Goal: Information Seeking & Learning: Learn about a topic

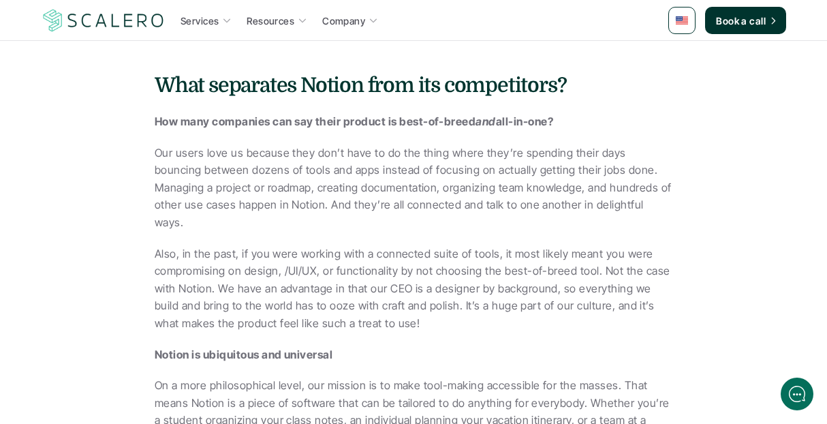
scroll to position [1405, 0]
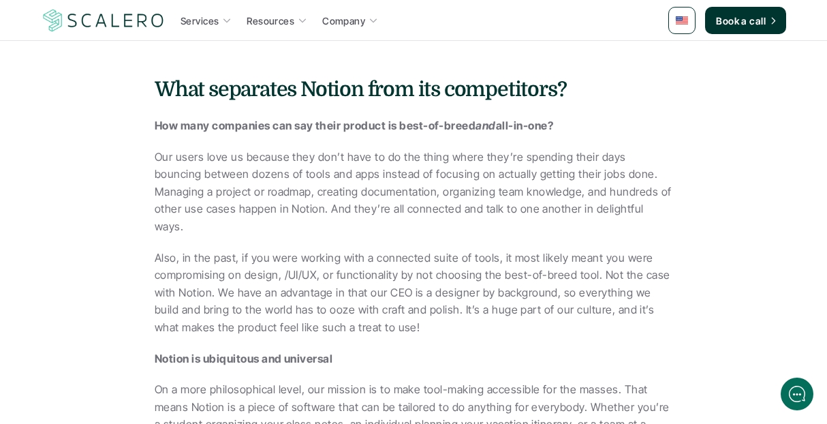
click at [387, 163] on p "Our users love us because they don’t have to do the thing where they’re spendin…" at bounding box center [414, 191] width 518 height 87
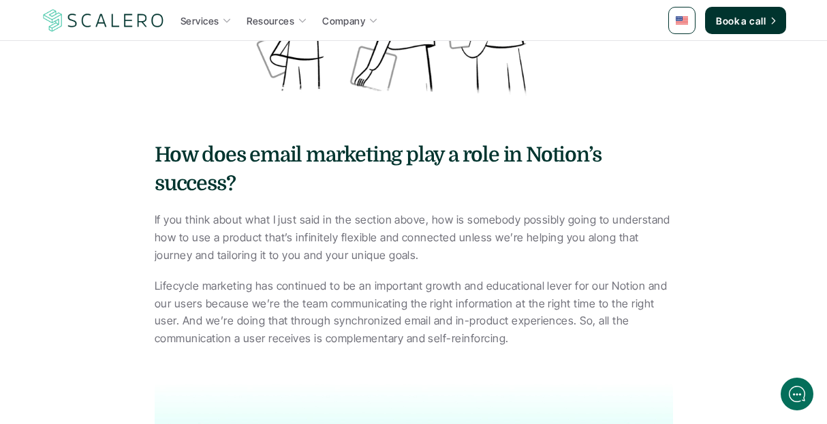
scroll to position [2140, 0]
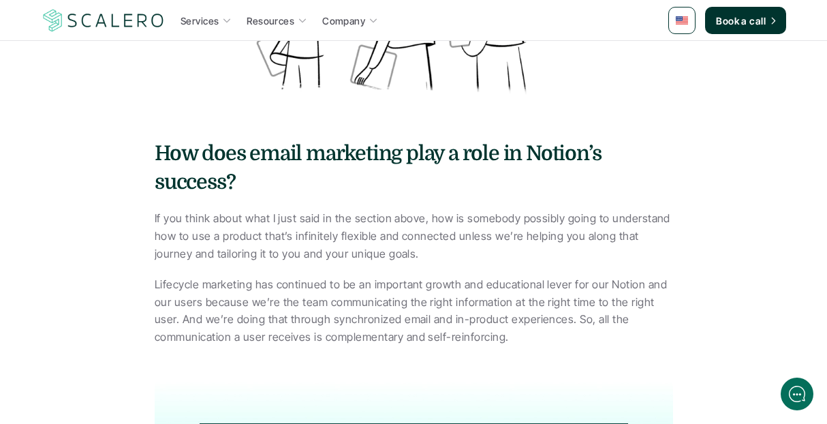
click at [349, 147] on h4 "How does email marketing play a role in Notion’s success?" at bounding box center [414, 167] width 518 height 57
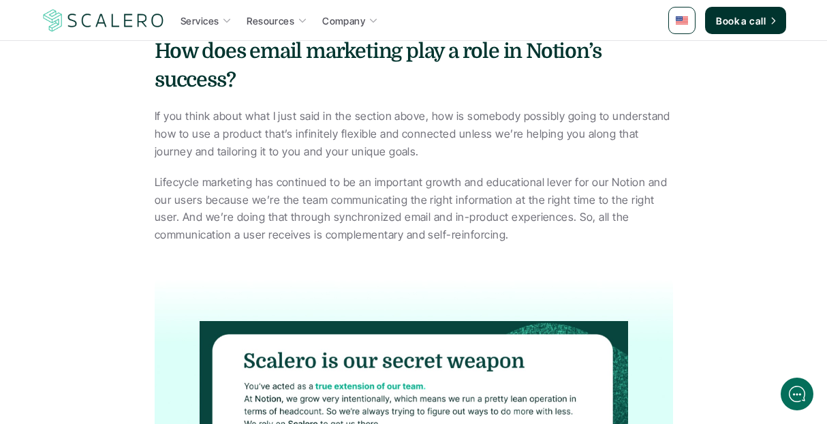
scroll to position [2261, 0]
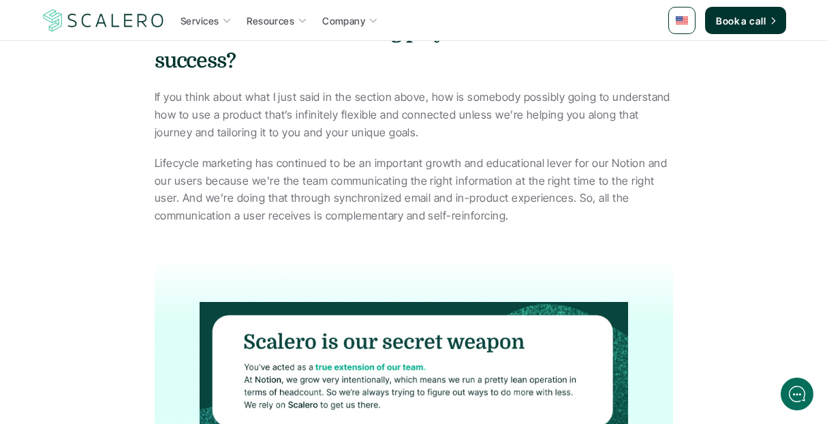
click at [396, 155] on p "Lifecycle marketing has continued to be an important growth and educational lev…" at bounding box center [414, 189] width 518 height 69
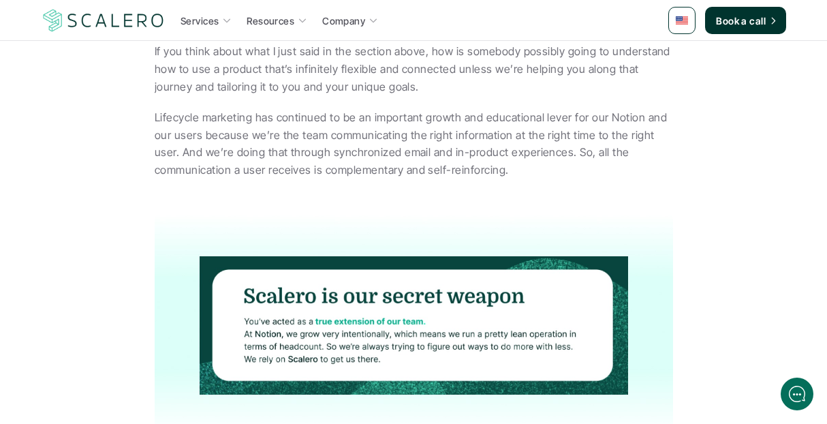
scroll to position [2290, 0]
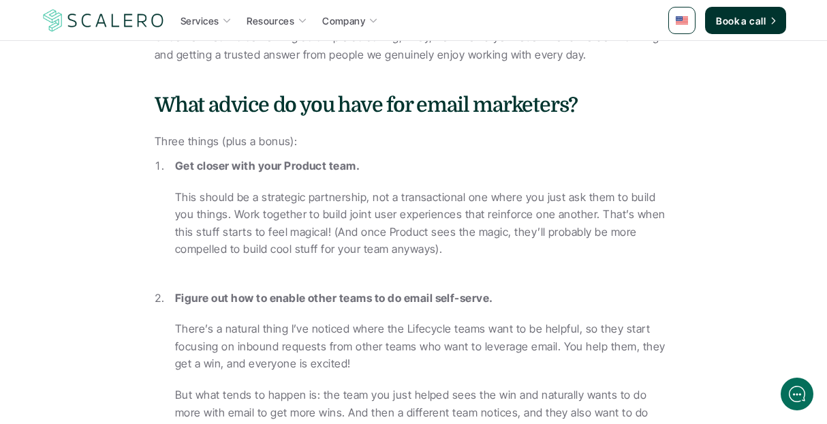
scroll to position [2971, 0]
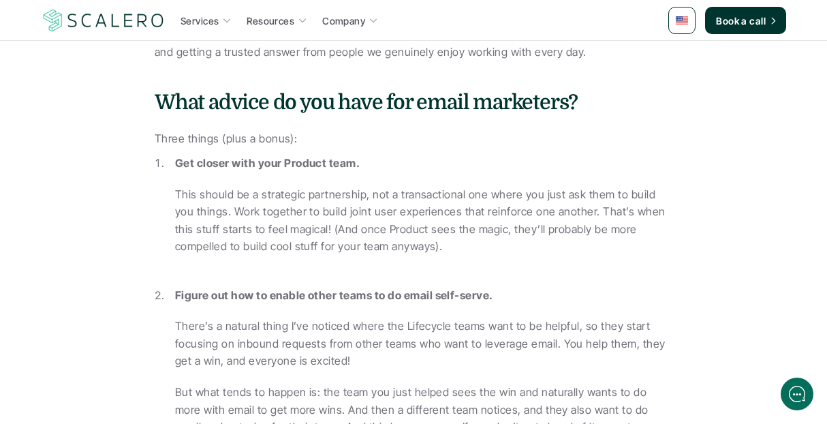
click at [409, 186] on p "This should be a strategic partnership, not a transactional one where you just …" at bounding box center [423, 220] width 497 height 69
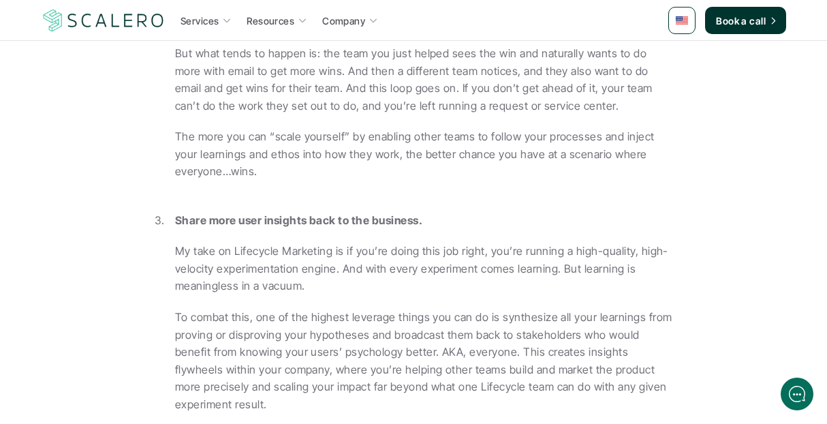
scroll to position [3321, 0]
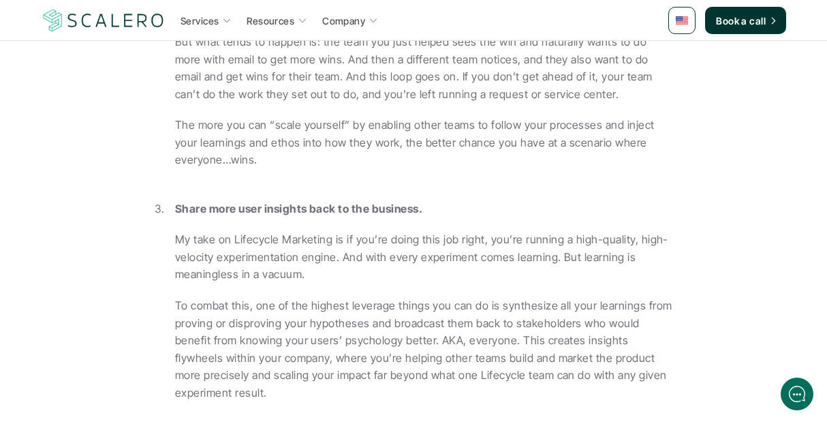
click at [392, 202] on strong "Share more user insights back to the business." at bounding box center [298, 209] width 247 height 14
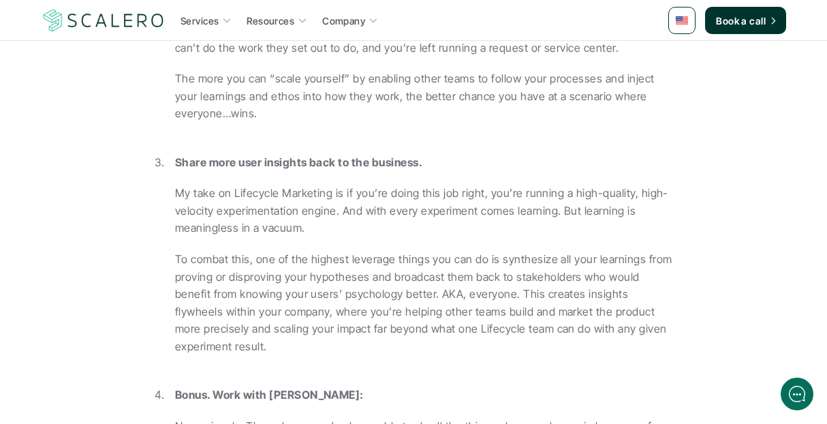
scroll to position [3372, 0]
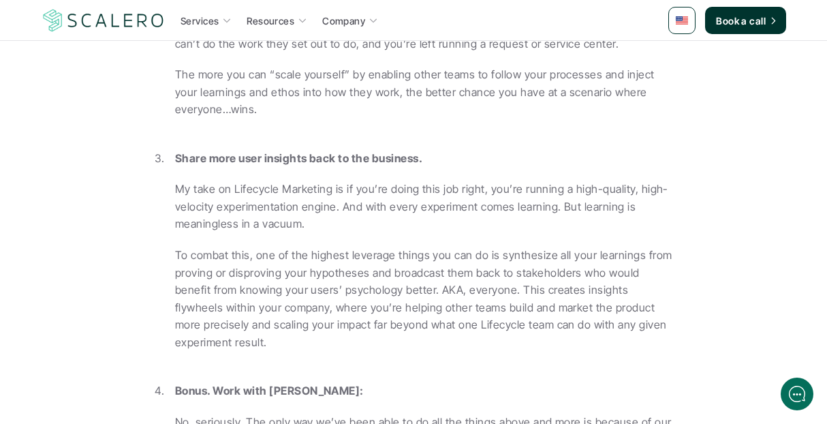
click at [405, 180] on p "My take on Lifecycle Marketing is if you’re doing this job right, you’re runnin…" at bounding box center [423, 206] width 497 height 52
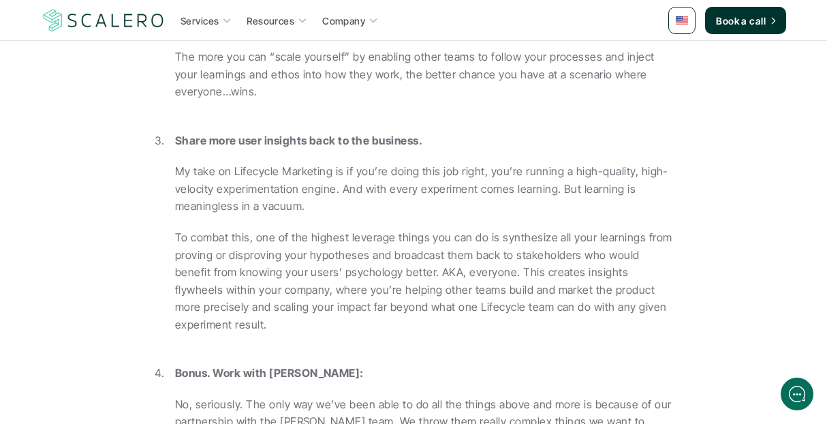
scroll to position [3391, 0]
click at [400, 227] on p "To combat this, one of the highest leverage things you can do is synthesize all…" at bounding box center [423, 279] width 497 height 105
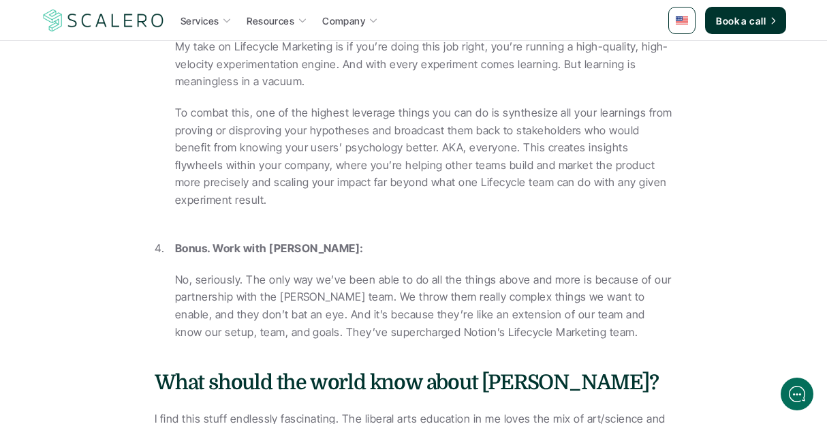
scroll to position [3481, 0]
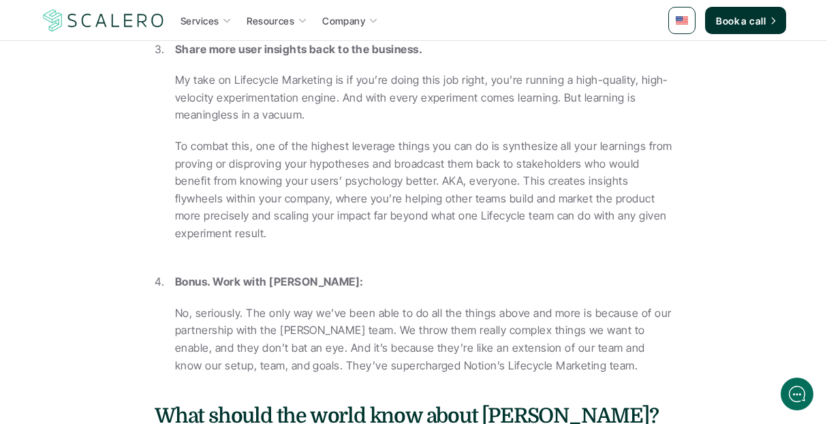
click at [407, 202] on li "Share more user insights back to the business. My take on Lifecycle Marketing i…" at bounding box center [423, 157] width 497 height 233
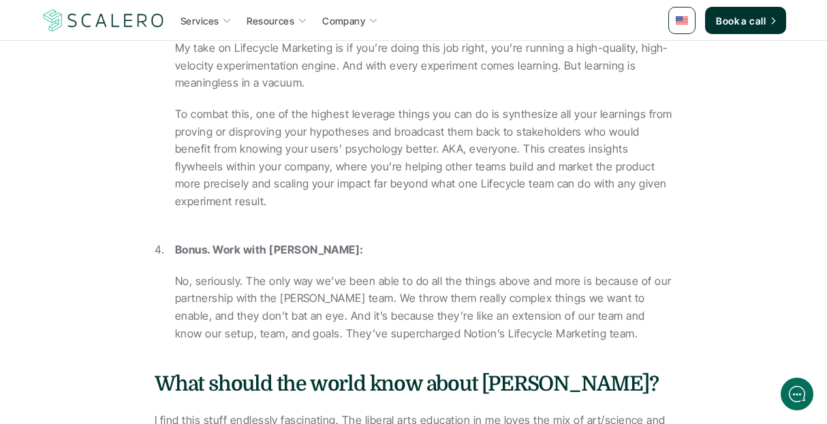
scroll to position [3536, 0]
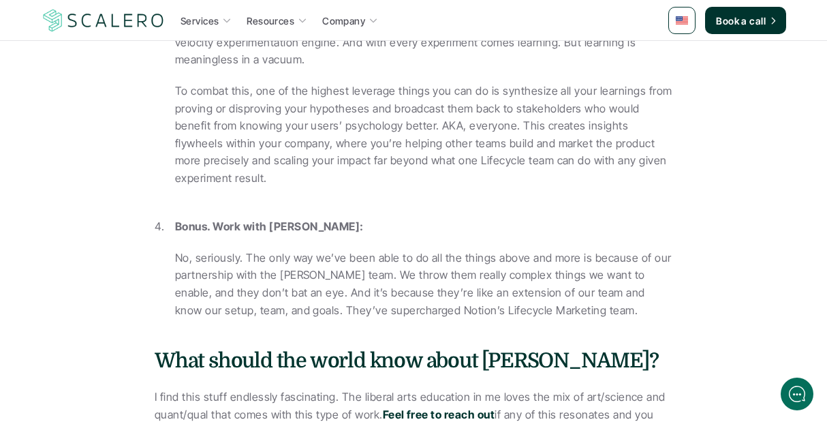
click at [403, 249] on p "No, seriously. The only way we’ve been able to do all the things above and more…" at bounding box center [423, 283] width 497 height 69
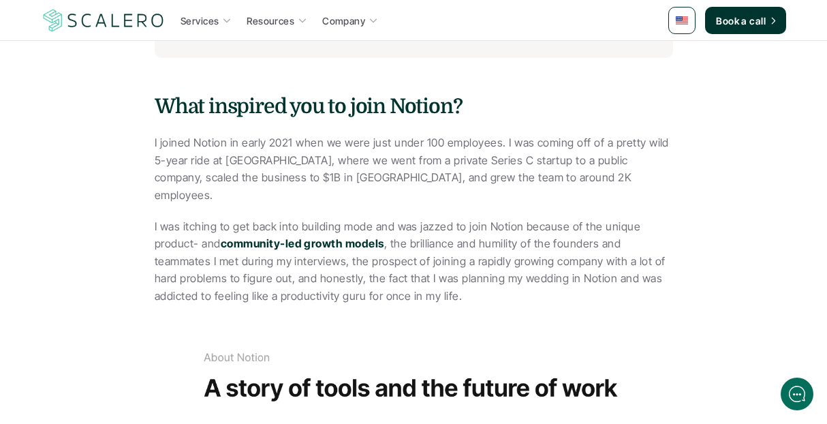
scroll to position [882, 0]
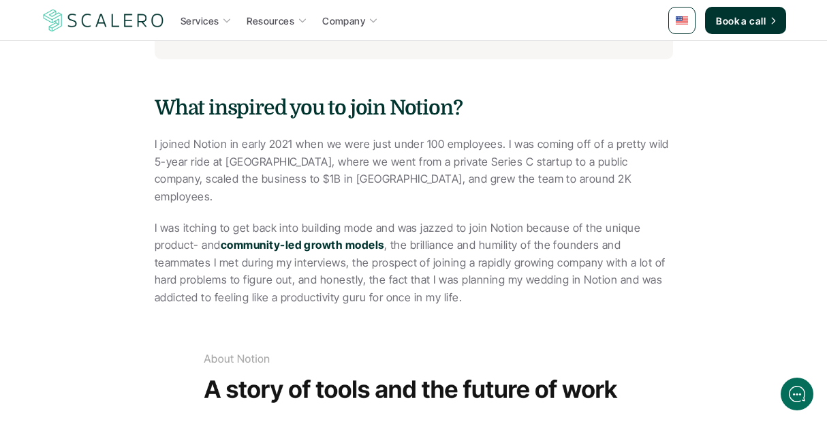
click at [377, 165] on p "I joined Notion in early 2021 when we were just under 100 employees. I was comi…" at bounding box center [414, 170] width 518 height 69
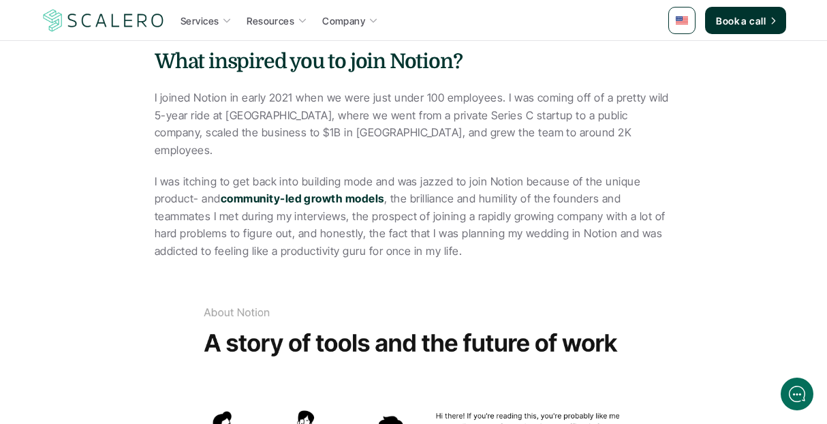
scroll to position [931, 0]
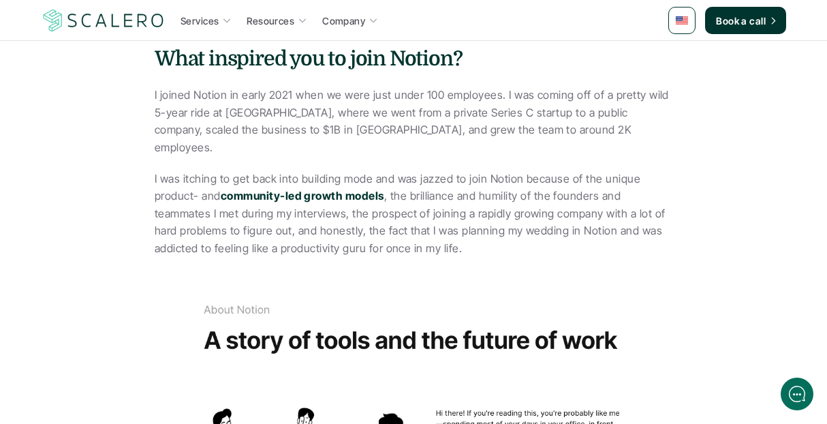
click at [385, 186] on p "I was itching to get back into building mode and was jazzed to join Notion beca…" at bounding box center [414, 213] width 518 height 87
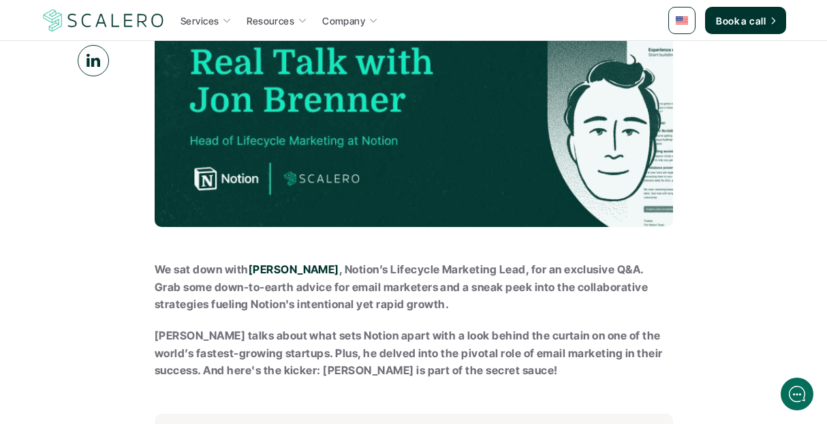
scroll to position [0, 0]
